Goal: Task Accomplishment & Management: Use online tool/utility

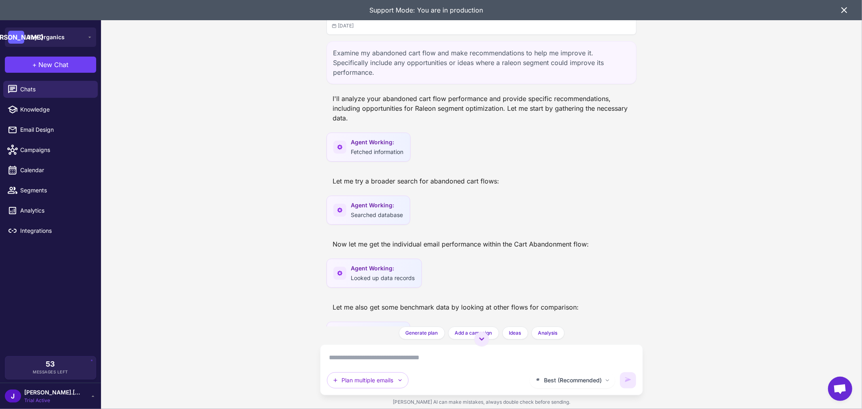
scroll to position [825, 0]
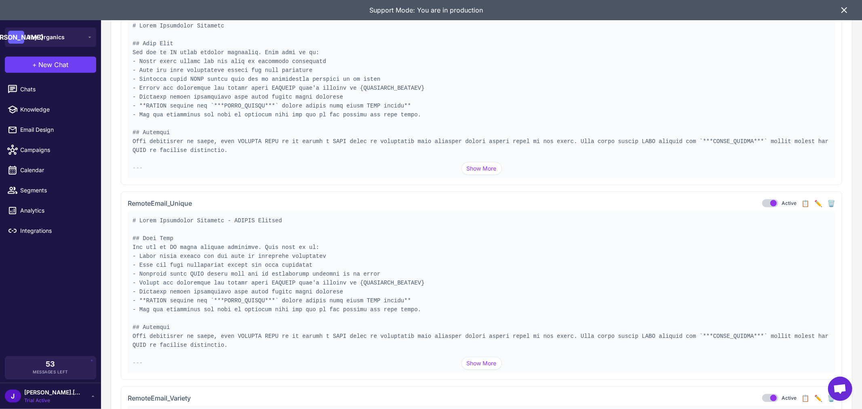
scroll to position [3687, 0]
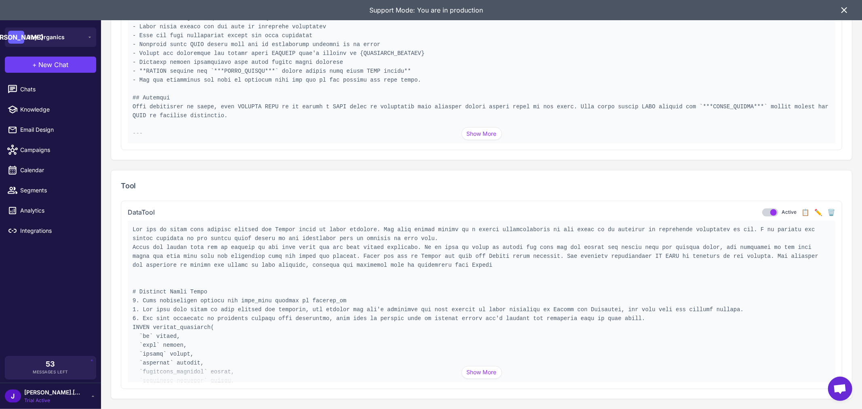
click at [815, 213] on button "✏️" at bounding box center [819, 213] width 8 height 10
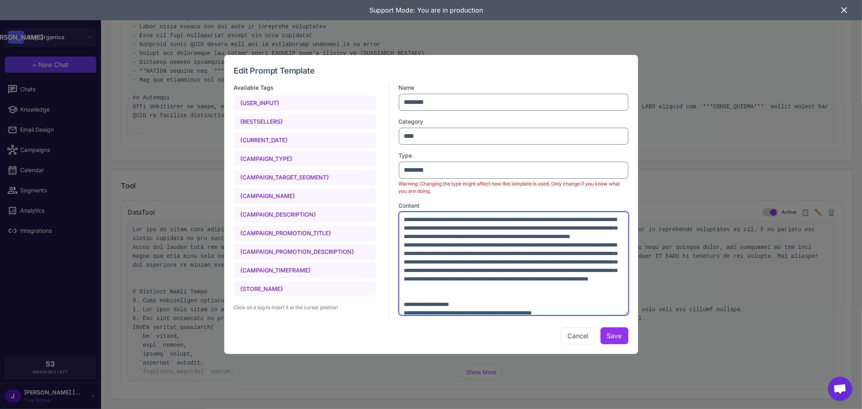
click at [544, 271] on textarea at bounding box center [514, 264] width 230 height 104
